Goal: Ask a question

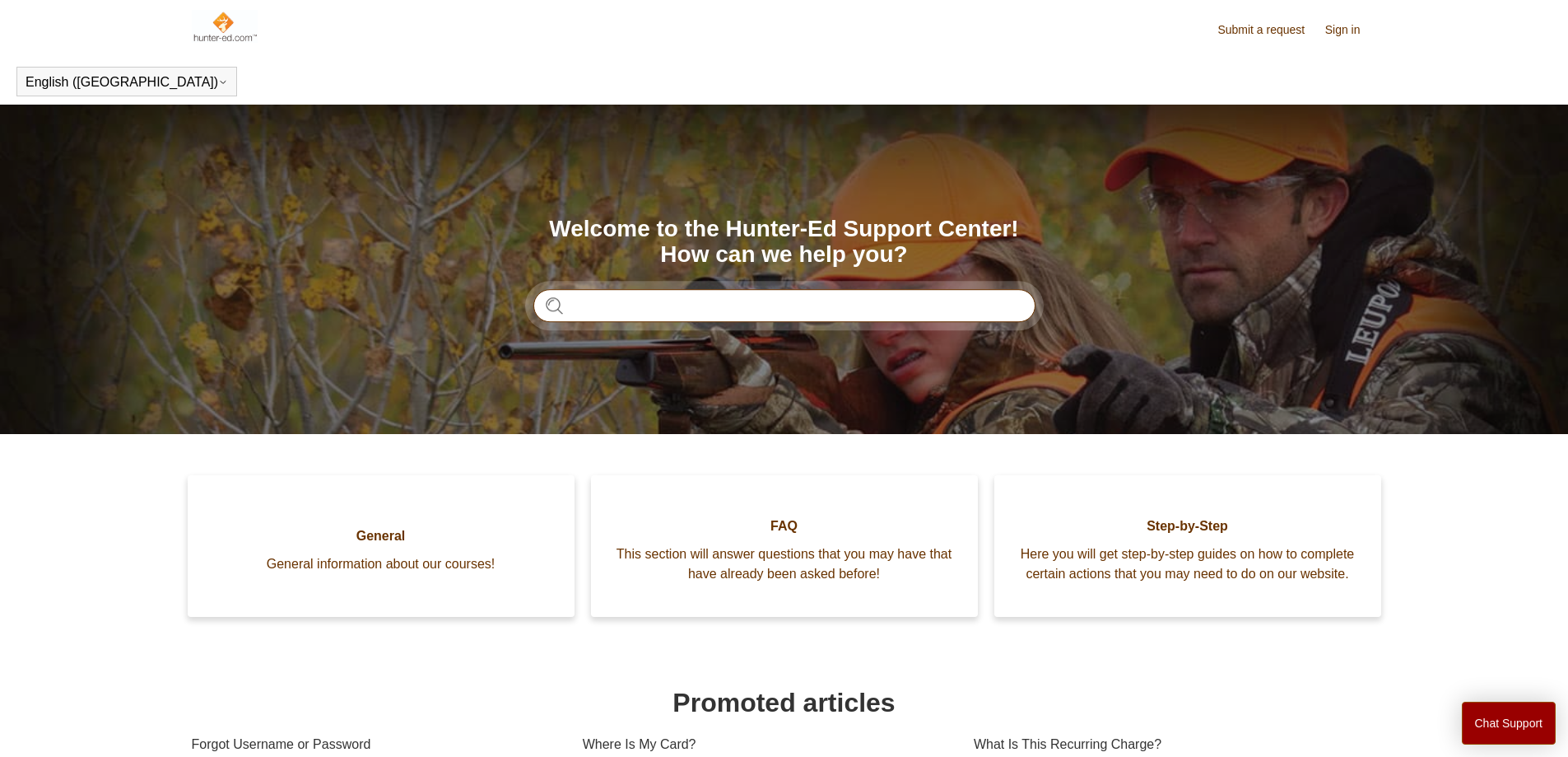
click at [614, 304] on input "Search" at bounding box center [784, 305] width 502 height 33
type input "**********"
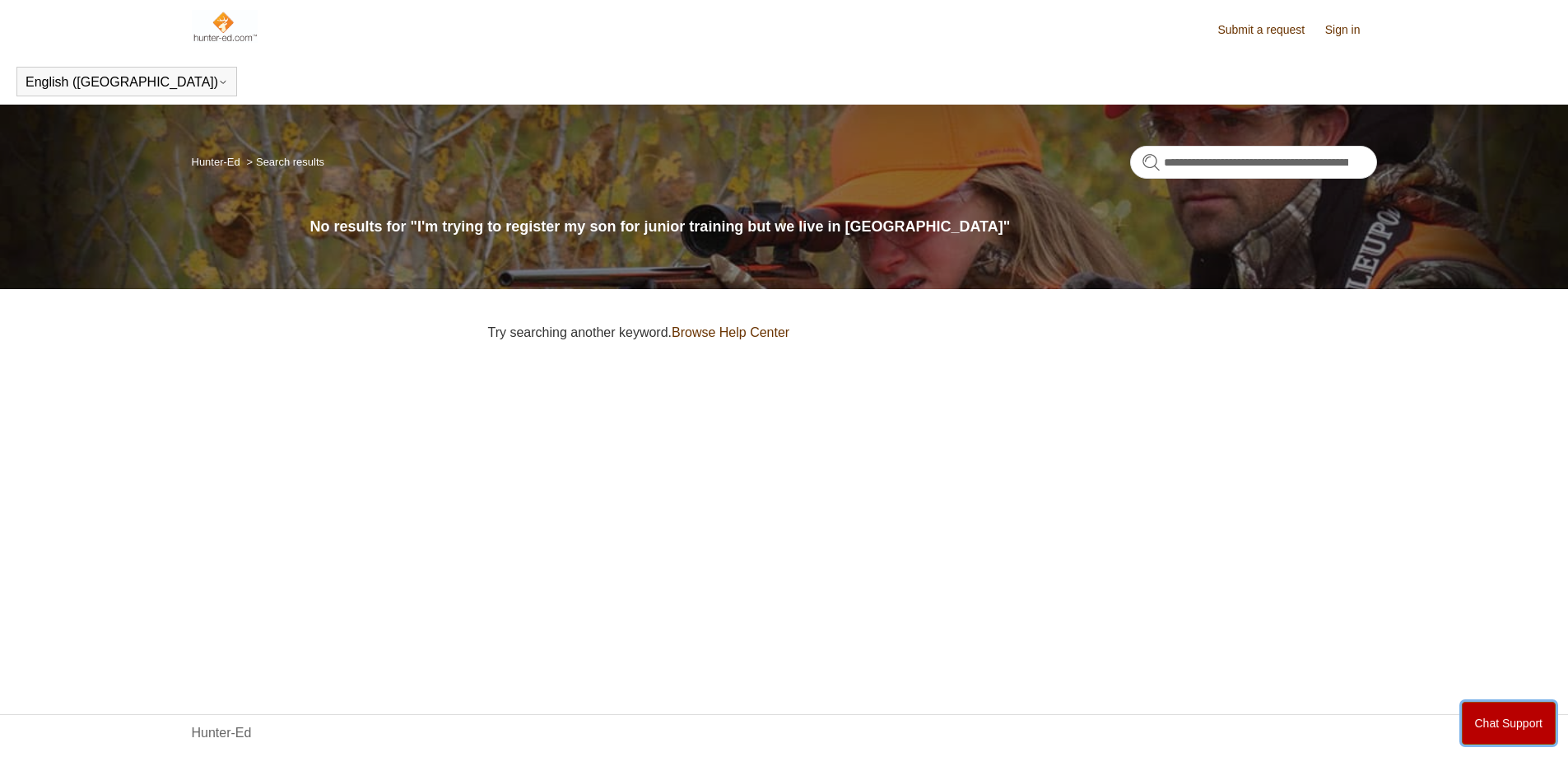
click at [1501, 715] on button "Chat Support" at bounding box center [1509, 723] width 94 height 43
